Goal: Information Seeking & Learning: Compare options

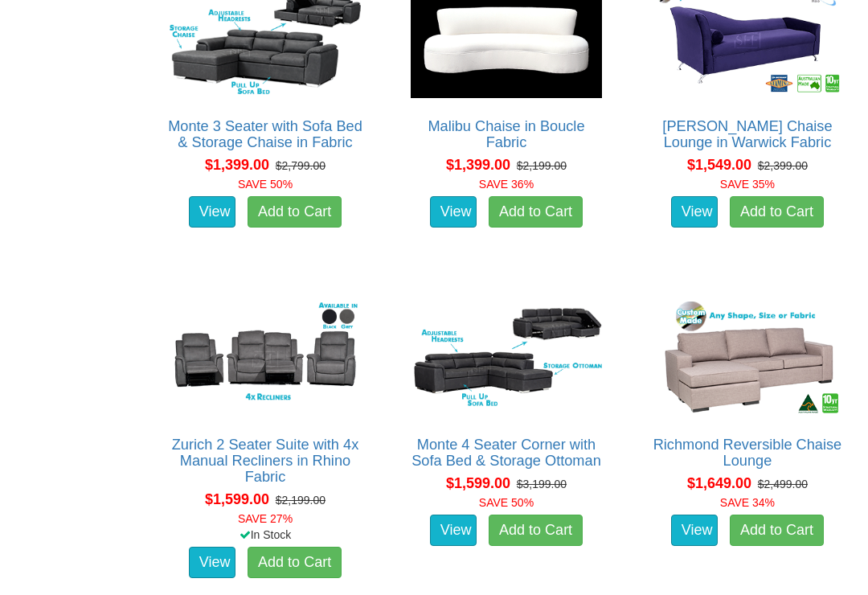
scroll to position [1281, 0]
click at [554, 436] on link "Monte 4 Seater Corner with Sofa Bed & Storage Ottoman" at bounding box center [507, 452] width 190 height 32
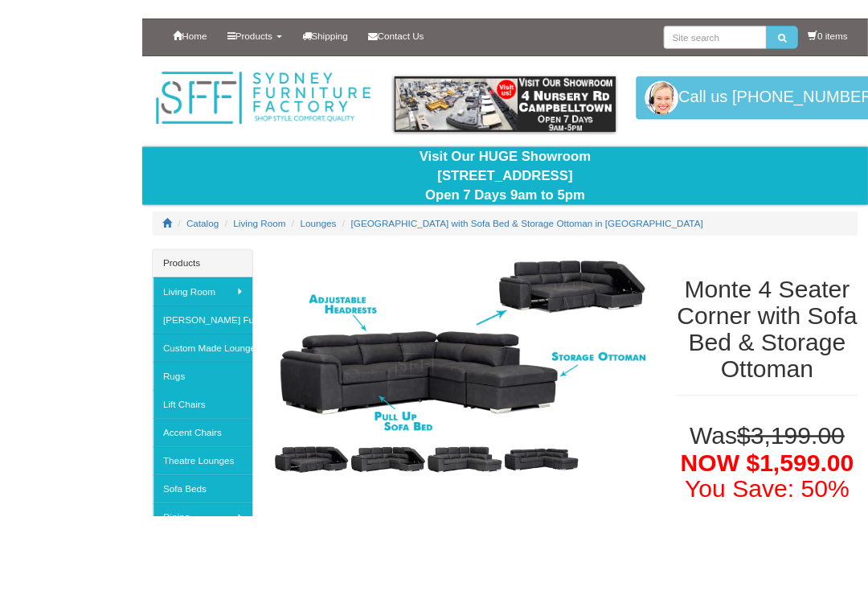
scroll to position [69, 0]
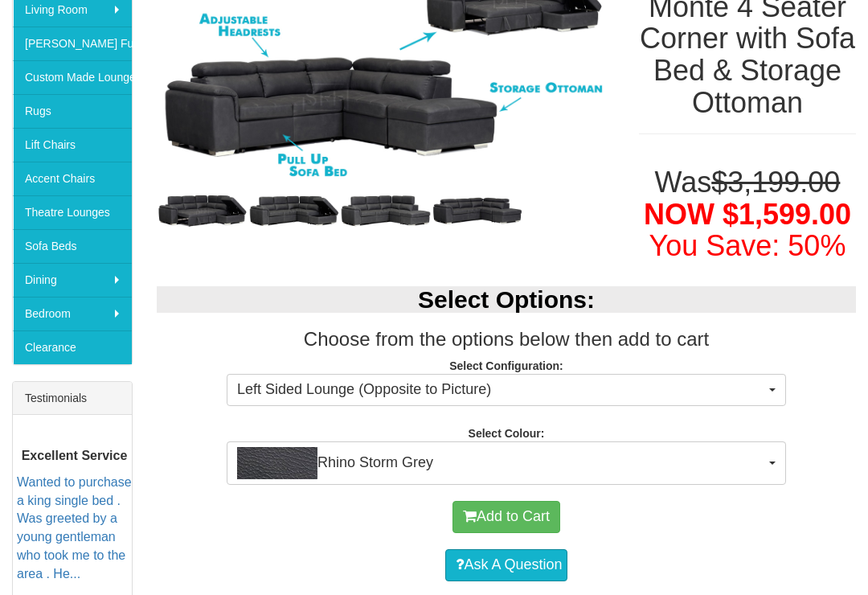
click at [825, 263] on font "You Save: 50%" at bounding box center [747, 246] width 197 height 33
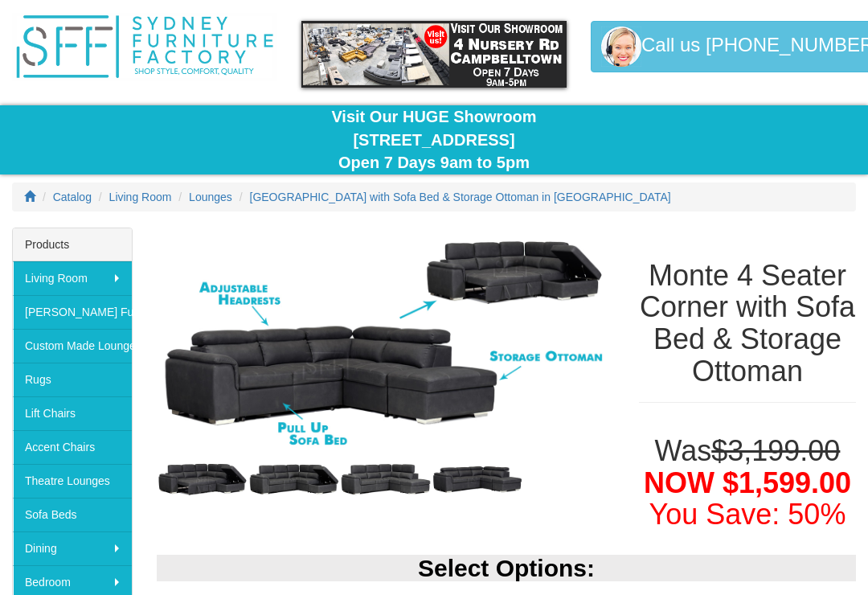
scroll to position [0, 0]
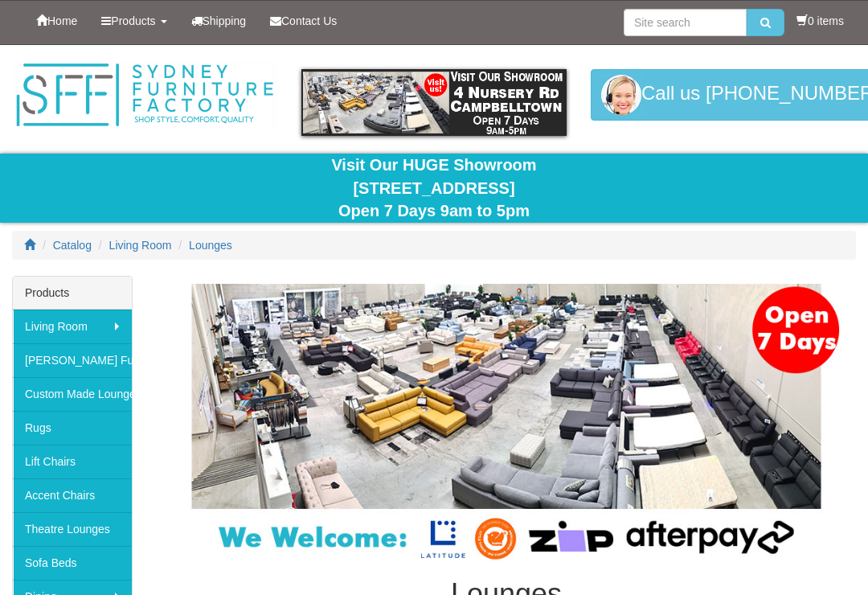
scroll to position [1307, 0]
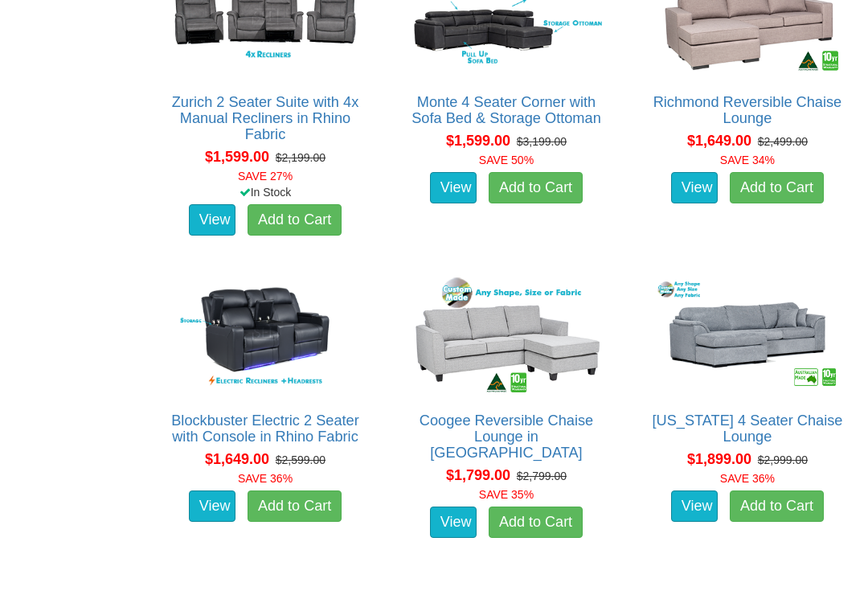
scroll to position [1624, 0]
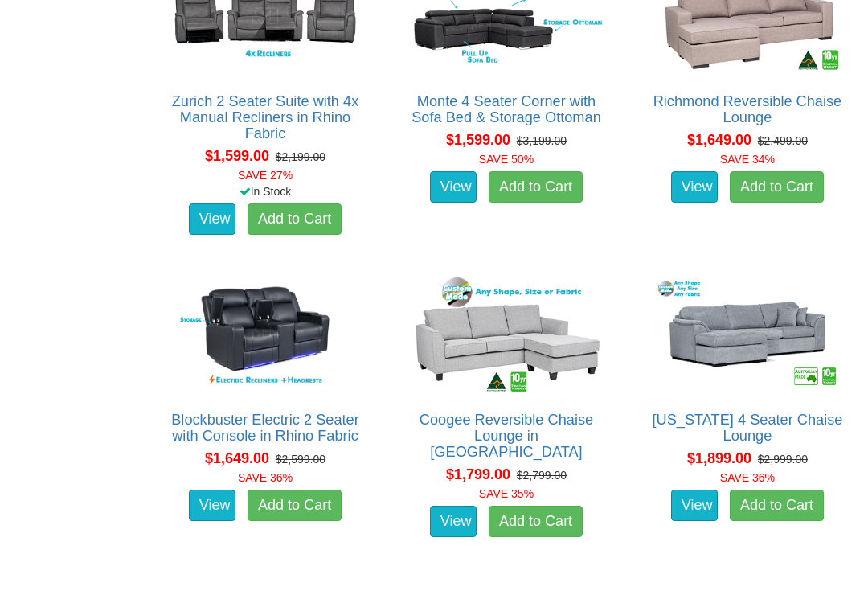
click at [826, 273] on img at bounding box center [747, 334] width 199 height 123
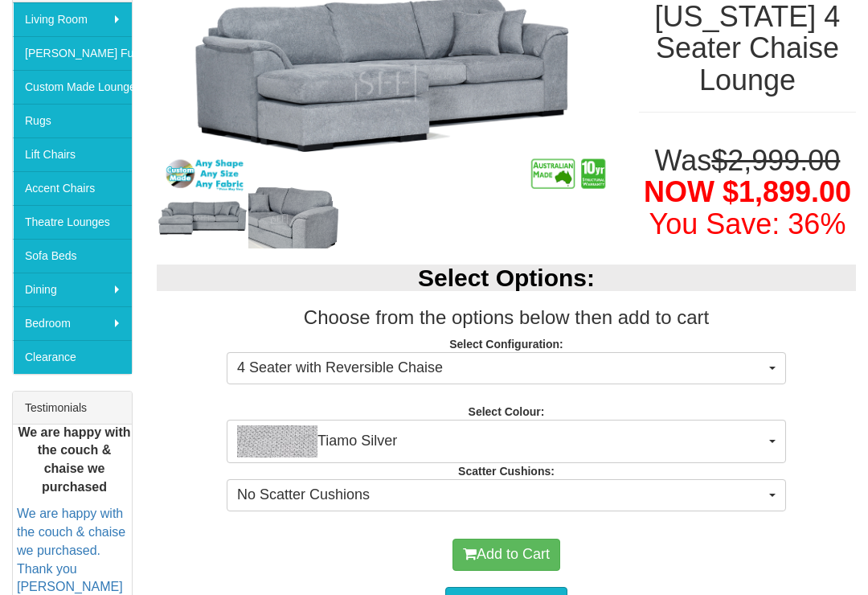
scroll to position [305, 0]
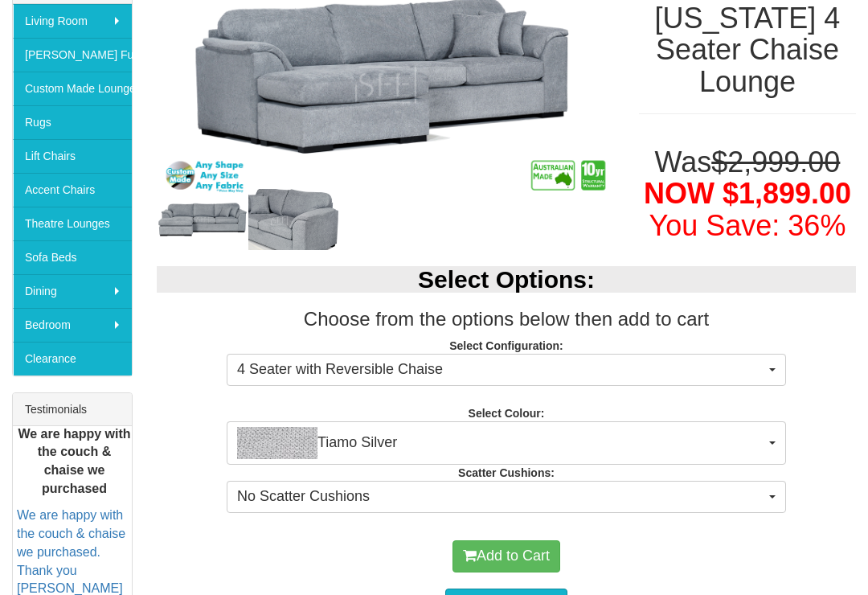
click at [768, 367] on button "4 Seater with Reversible Chaise" at bounding box center [506, 370] width 559 height 32
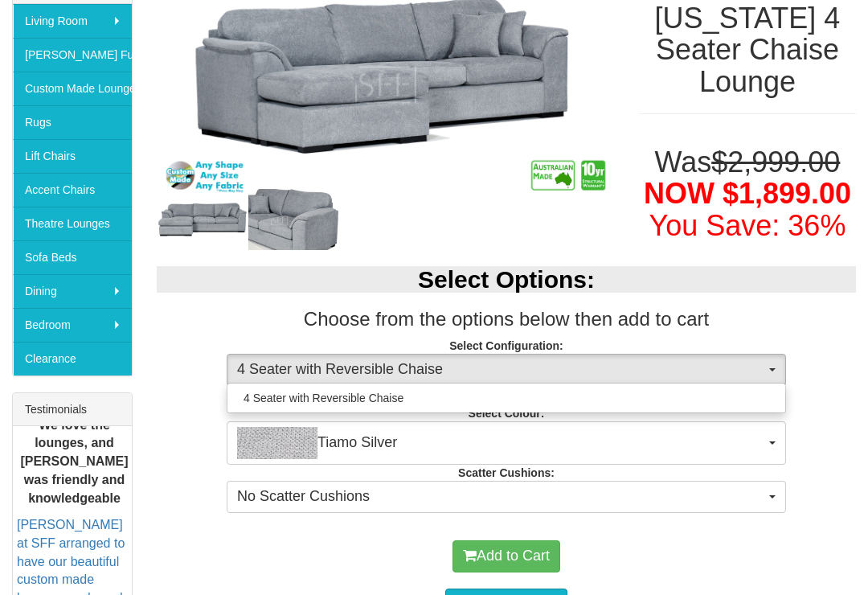
click at [834, 330] on div at bounding box center [434, 297] width 868 height 595
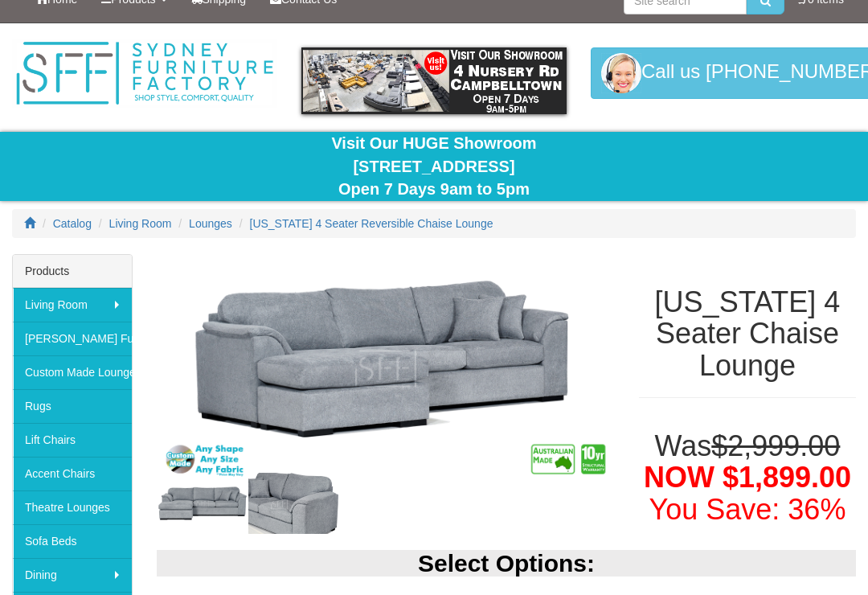
scroll to position [0, 0]
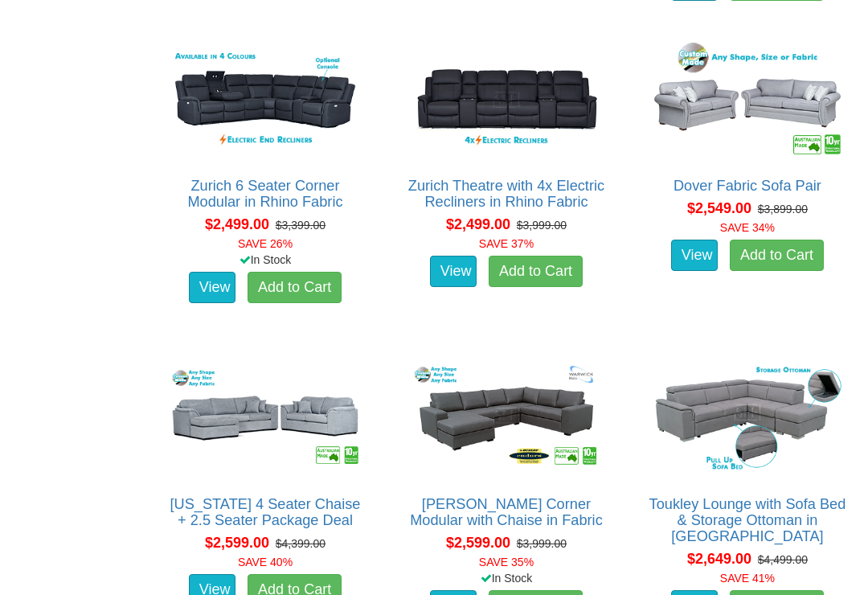
scroll to position [3450, 0]
click at [797, 106] on img at bounding box center [747, 100] width 199 height 123
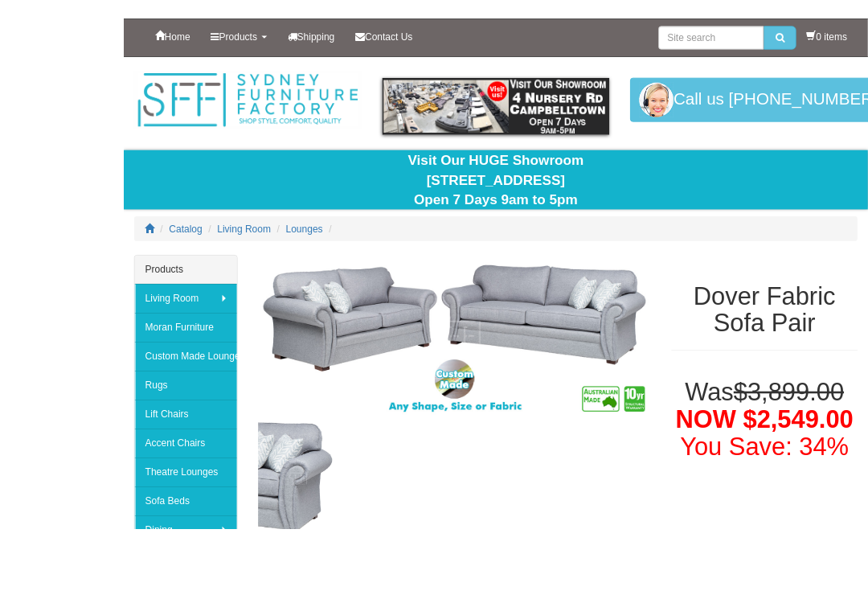
scroll to position [57, 0]
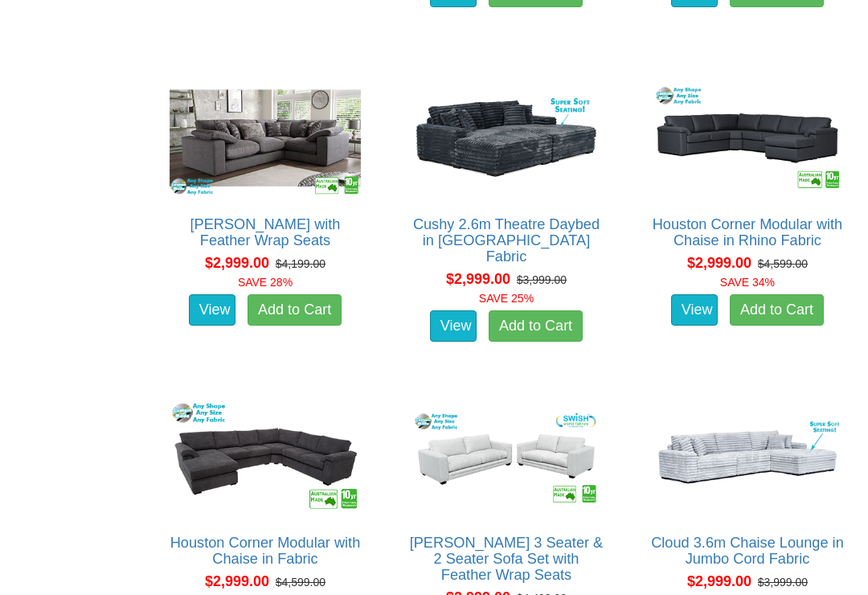
scroll to position [5331, 0]
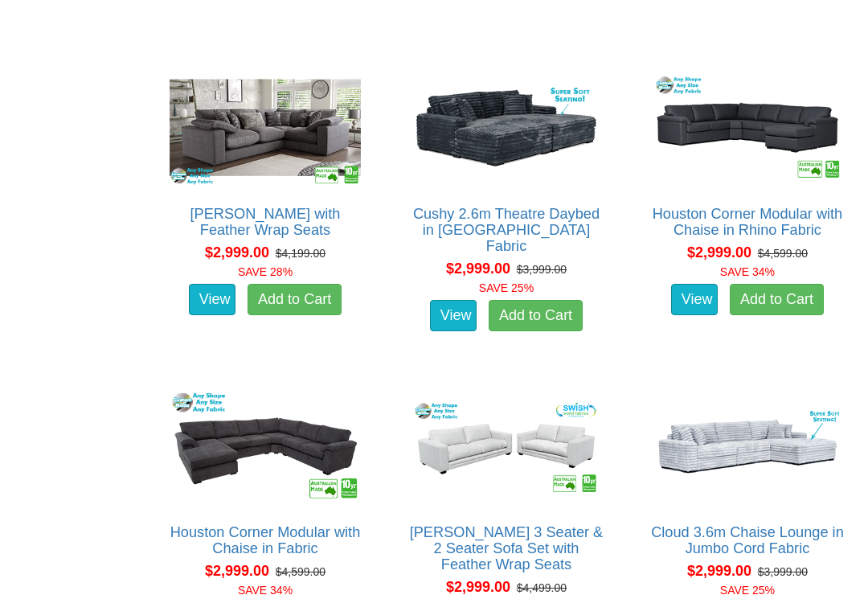
click at [315, 214] on link "[PERSON_NAME] with Feather Wrap Seats" at bounding box center [265, 222] width 150 height 32
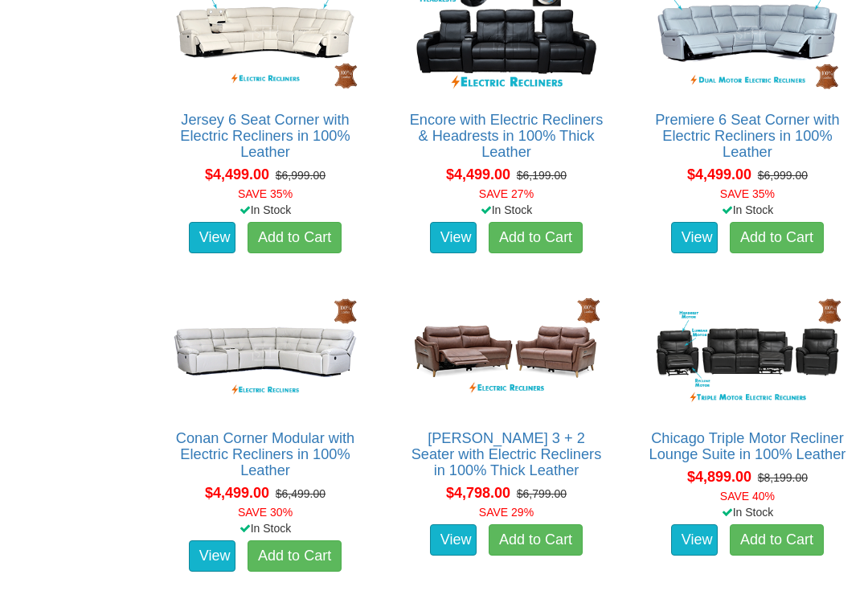
scroll to position [10162, 0]
